Goal: Navigation & Orientation: Find specific page/section

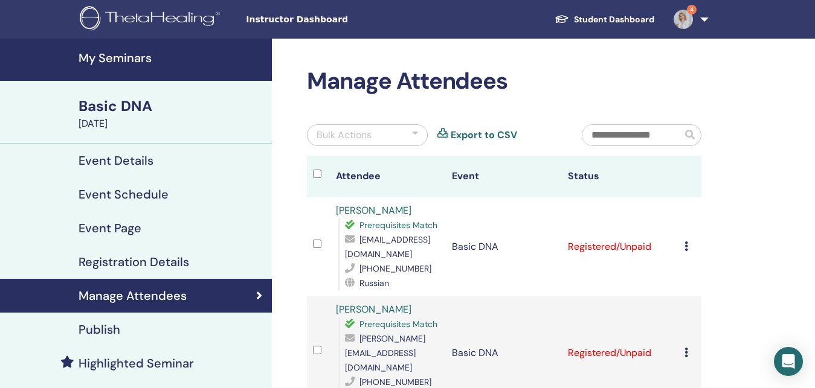
click at [700, 18] on link "4" at bounding box center [689, 19] width 50 height 39
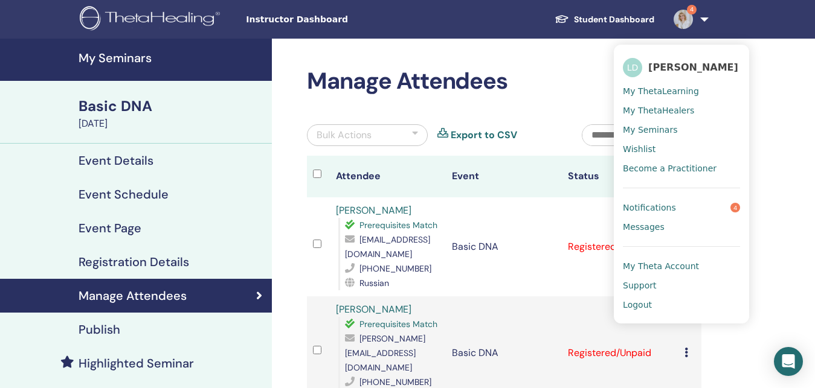
click at [653, 208] on span "Notifications" at bounding box center [649, 207] width 53 height 11
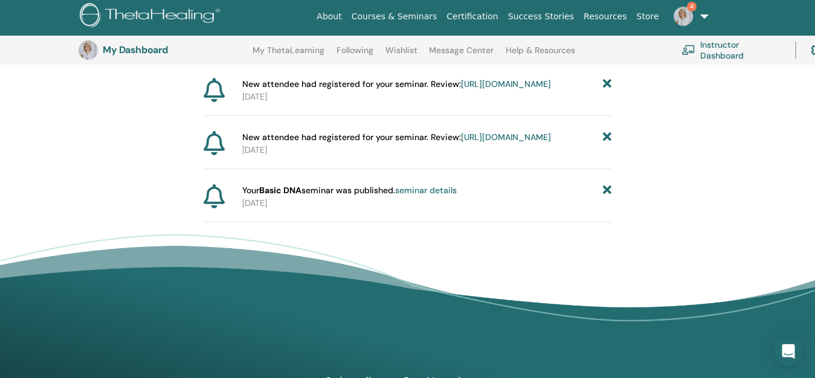
scroll to position [336, 0]
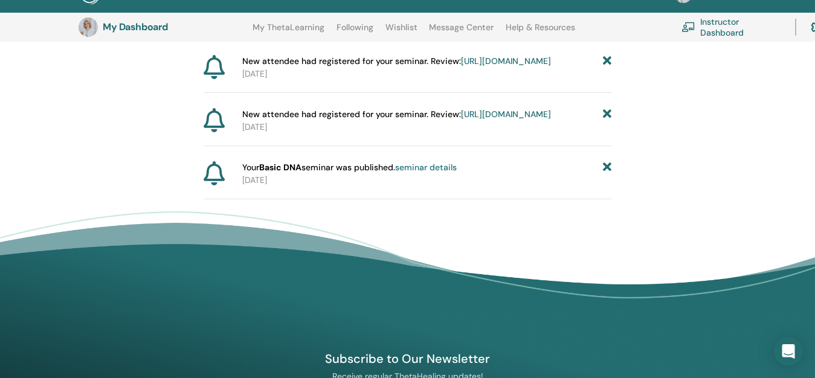
click at [423, 173] on link "seminar details" at bounding box center [426, 167] width 62 height 11
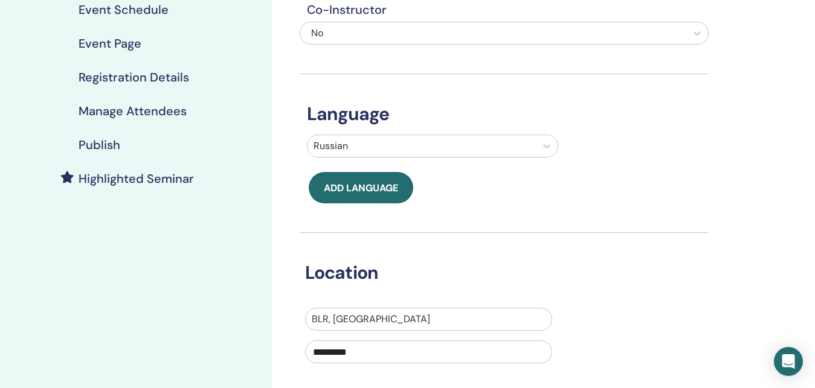
scroll to position [62, 0]
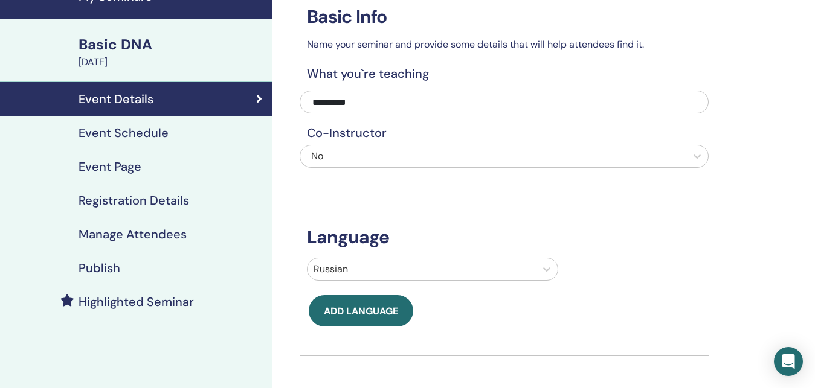
click at [113, 267] on h4 "Publish" at bounding box center [100, 268] width 42 height 14
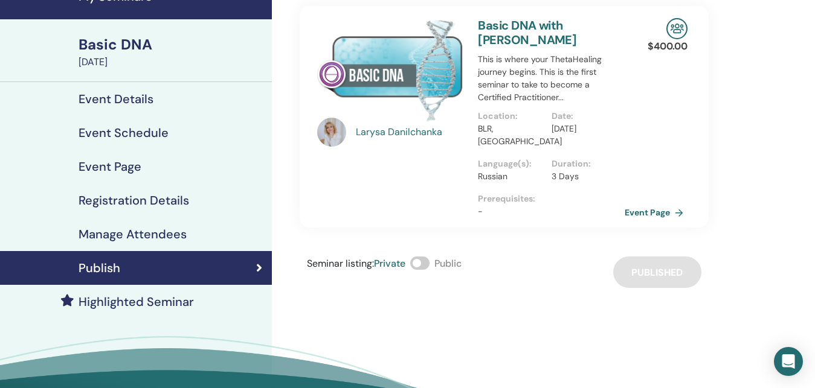
click at [542, 293] on div "[PERSON_NAME] Basic DNA with [PERSON_NAME] This is where your ThetaHealing jour…" at bounding box center [543, 217] width 543 height 480
click at [654, 259] on div "Seminar listing : Private Public Published" at bounding box center [504, 272] width 409 height 31
click at [637, 204] on link "Event Page" at bounding box center [657, 213] width 63 height 18
